Goal: Find specific page/section: Find specific page/section

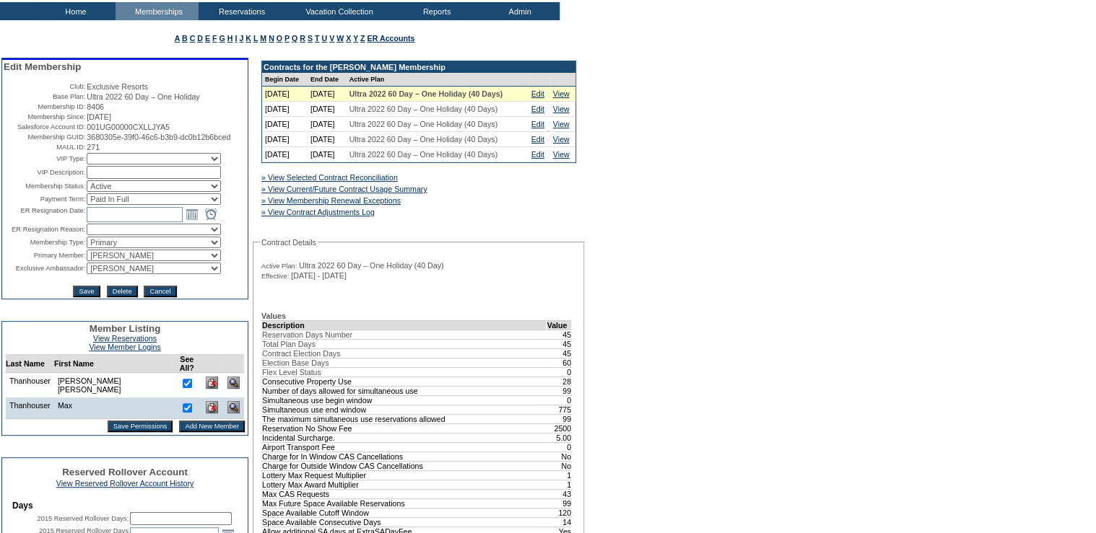
scroll to position [77, 0]
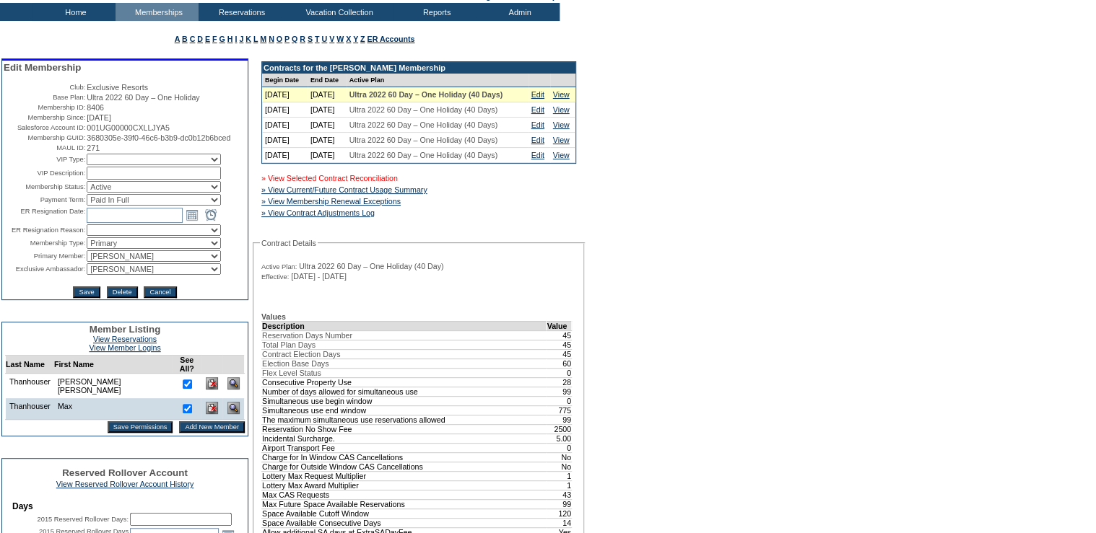
click at [364, 183] on link "» View Selected Contract Reconciliation" at bounding box center [329, 178] width 136 height 9
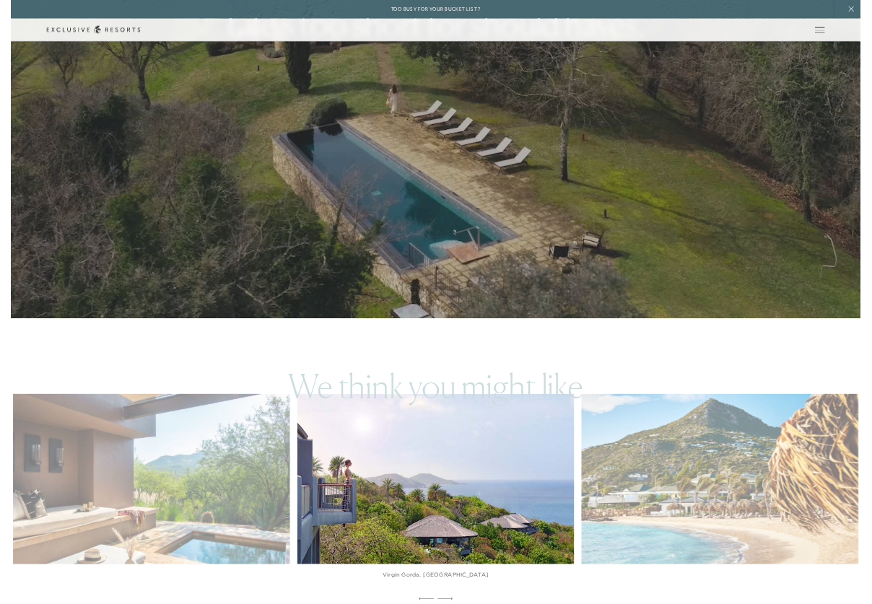
scroll to position [313, 0]
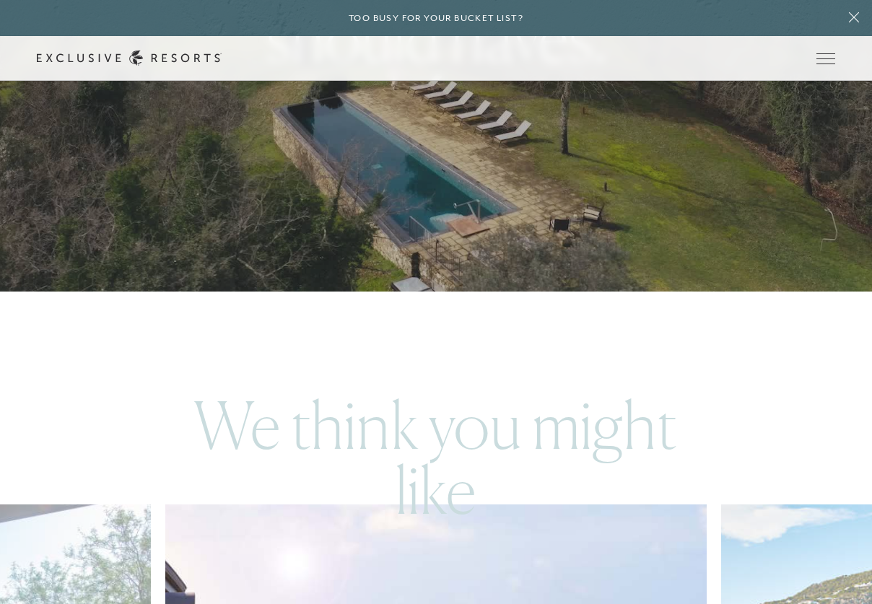
click at [820, 58] on span "Open navigation" at bounding box center [825, 58] width 19 height 1
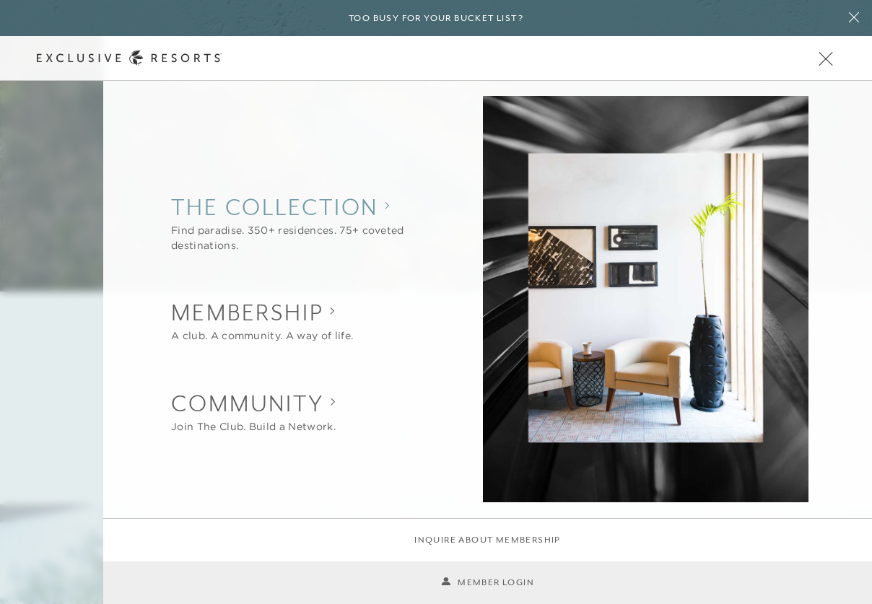
click at [254, 201] on collection "The Collection" at bounding box center [300, 207] width 258 height 32
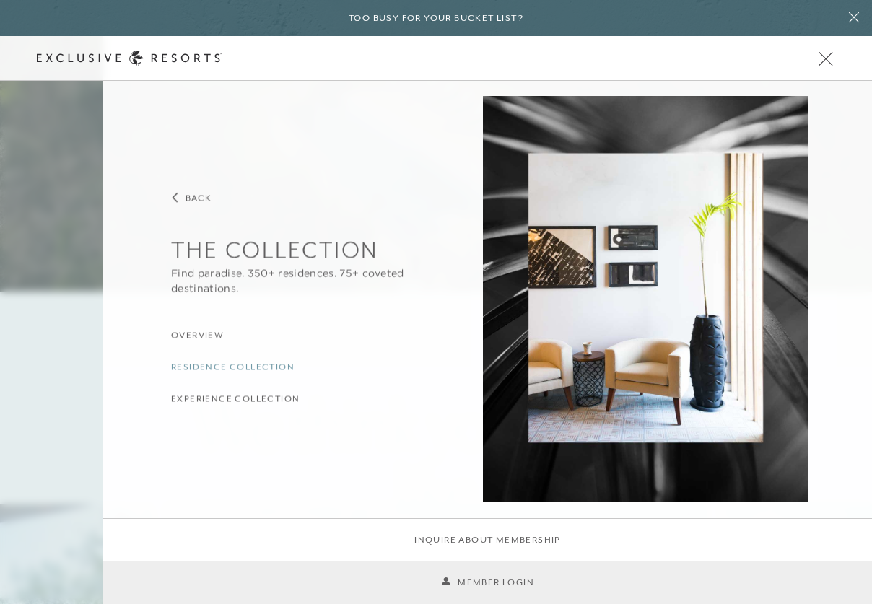
click at [193, 367] on h3 "Residence Collection" at bounding box center [232, 368] width 123 height 14
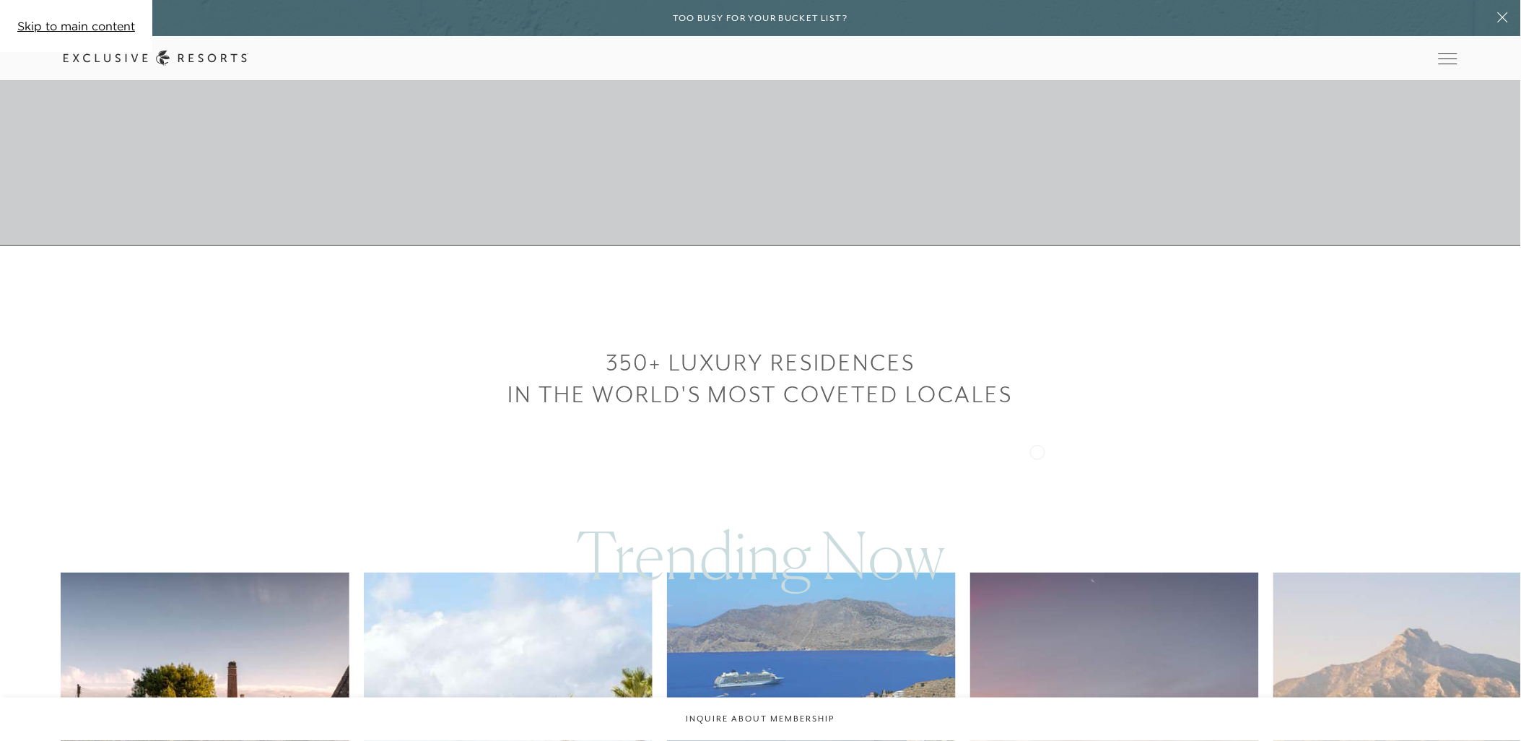
scroll to position [603, 0]
